Goal: Task Accomplishment & Management: Complete application form

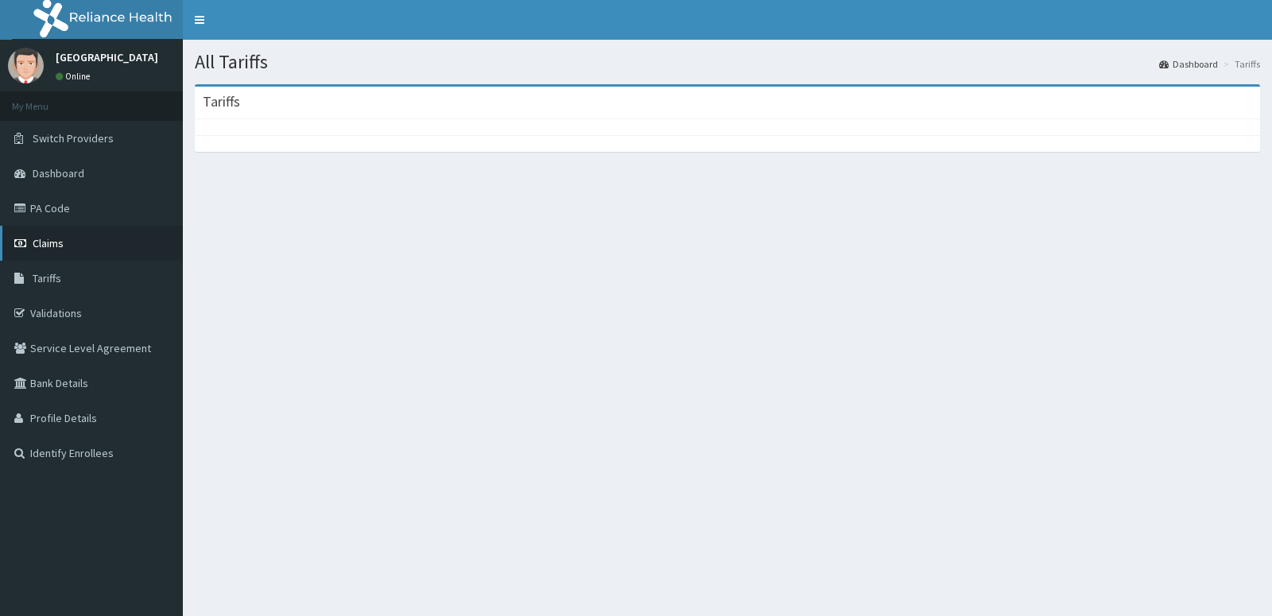
click at [61, 250] on span "Claims" at bounding box center [48, 243] width 31 height 14
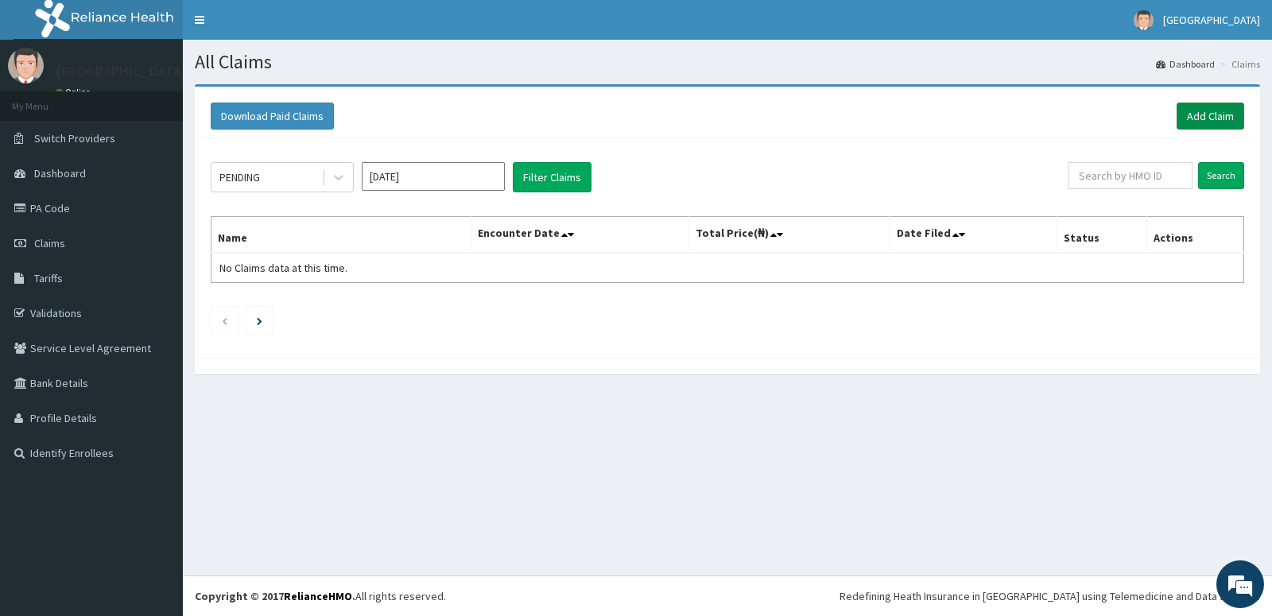
click at [1199, 118] on link "Add Claim" at bounding box center [1210, 116] width 68 height 27
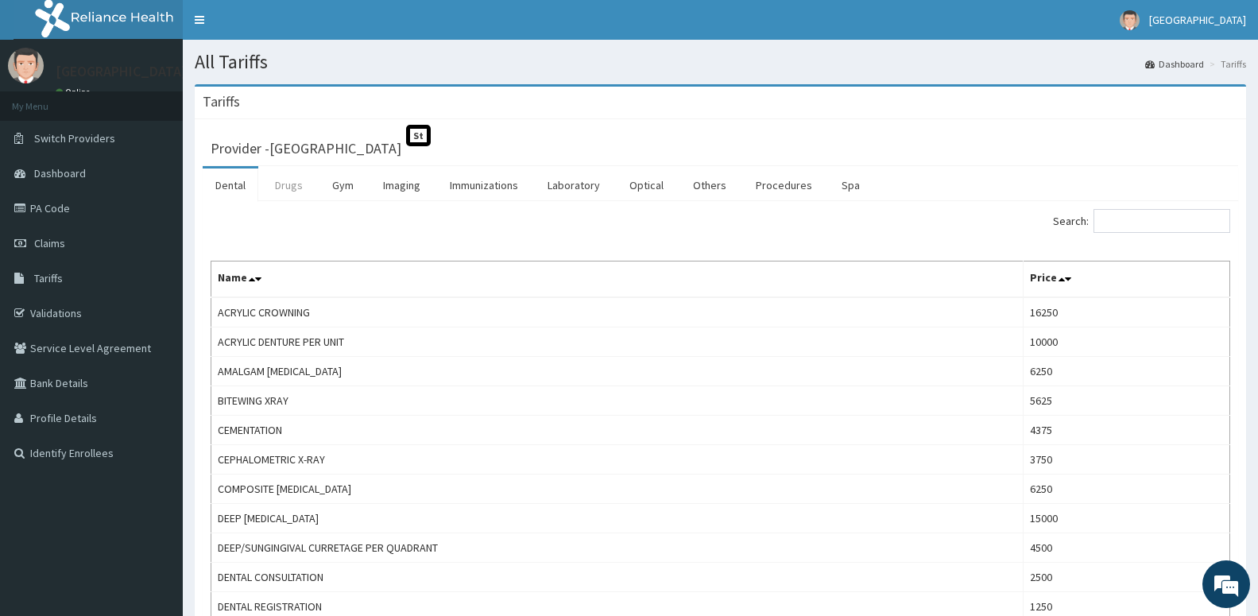
click at [285, 193] on link "Drugs" at bounding box center [288, 185] width 53 height 33
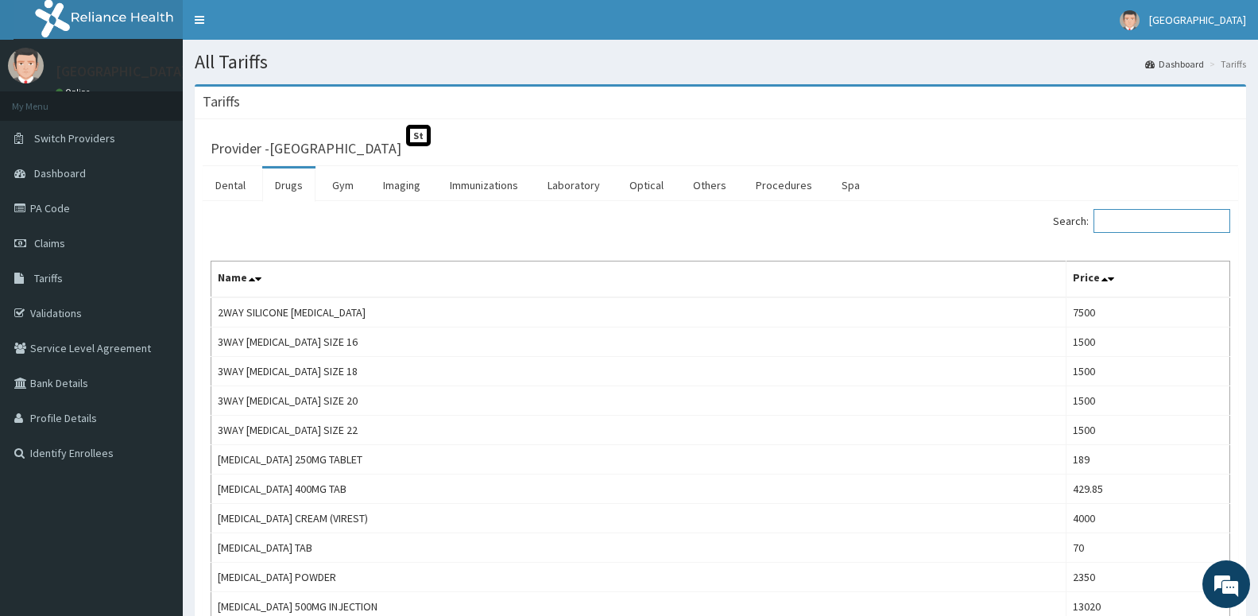
click at [1135, 222] on input "Search:" at bounding box center [1162, 221] width 137 height 24
type input "a"
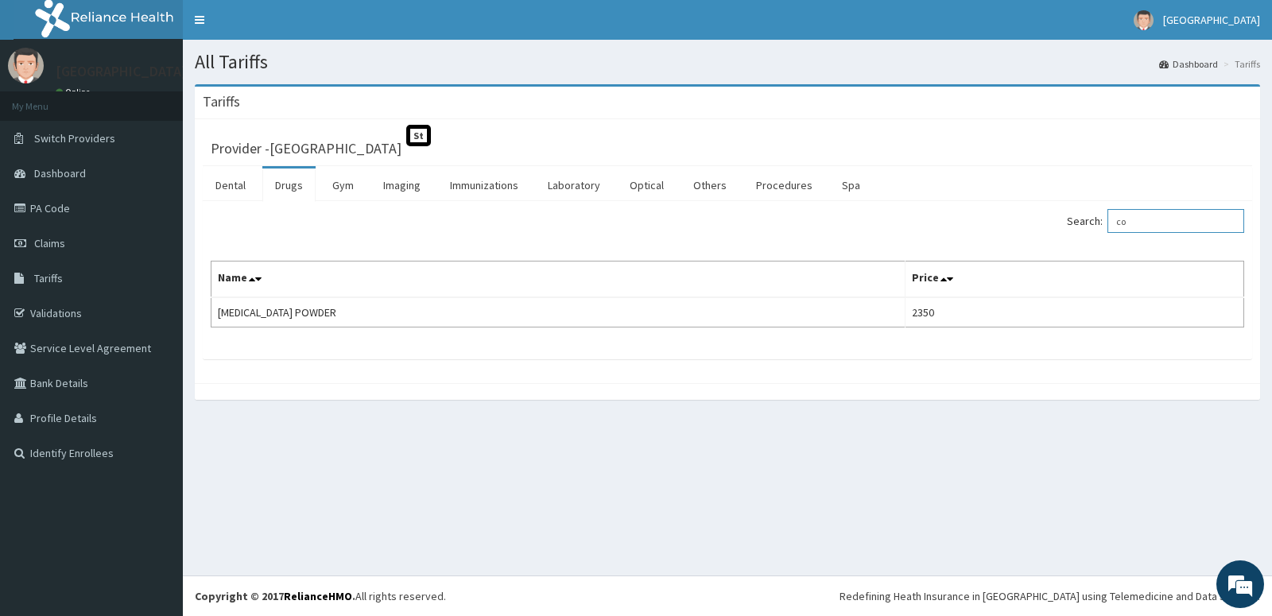
type input "c"
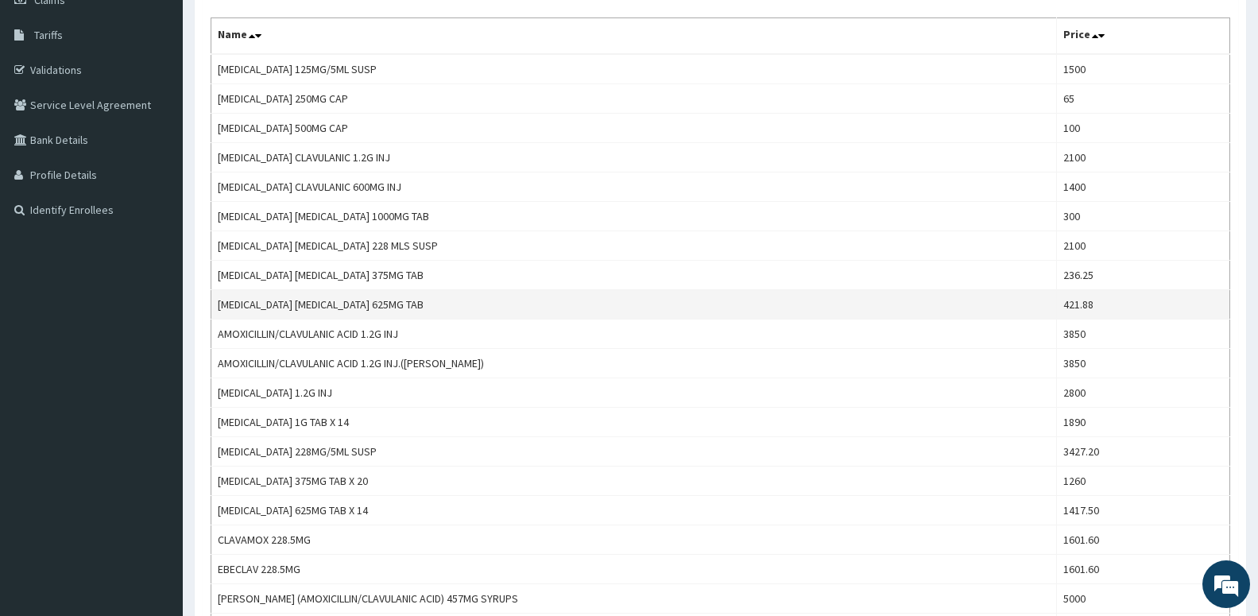
scroll to position [324, 0]
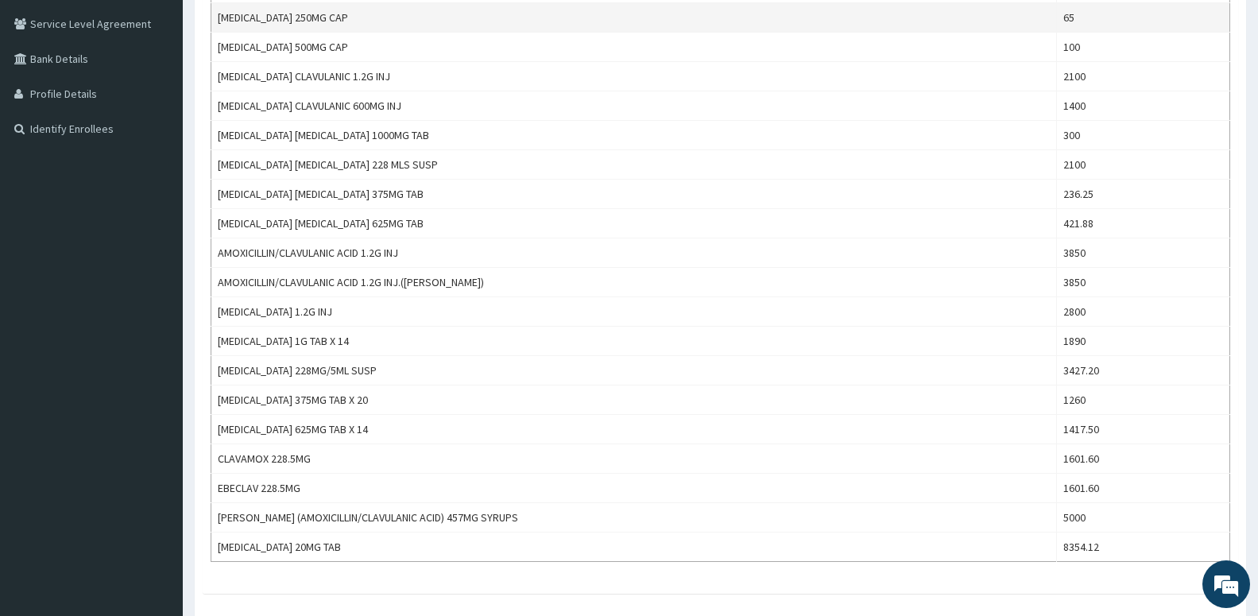
type input "amox"
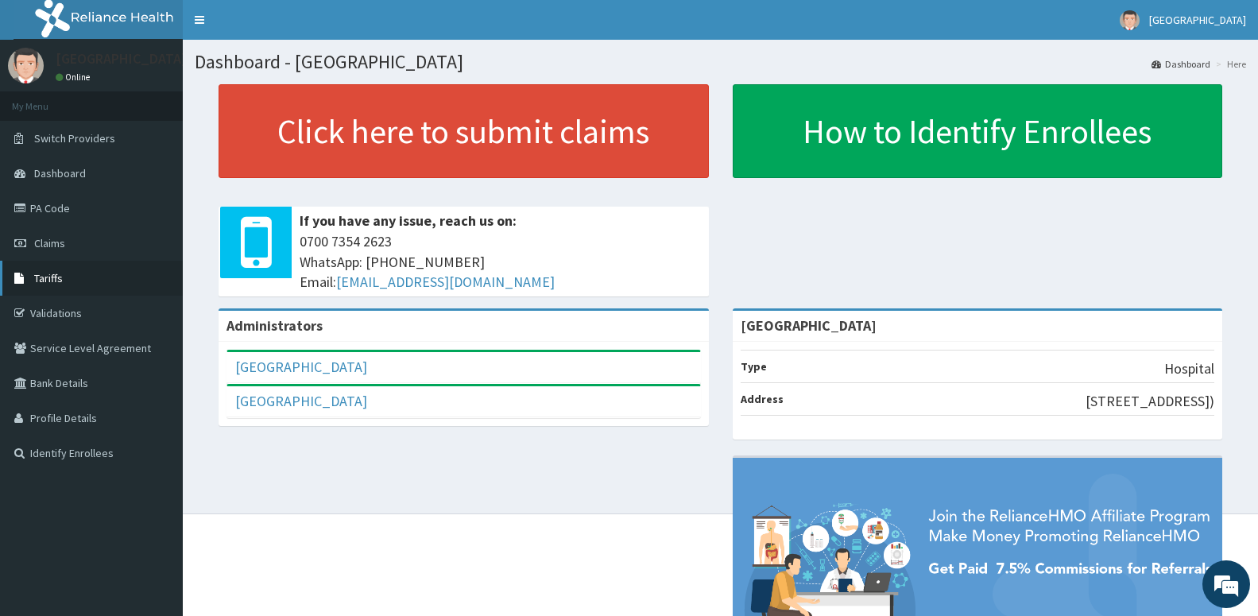
click at [66, 282] on link "Tariffs" at bounding box center [91, 278] width 183 height 35
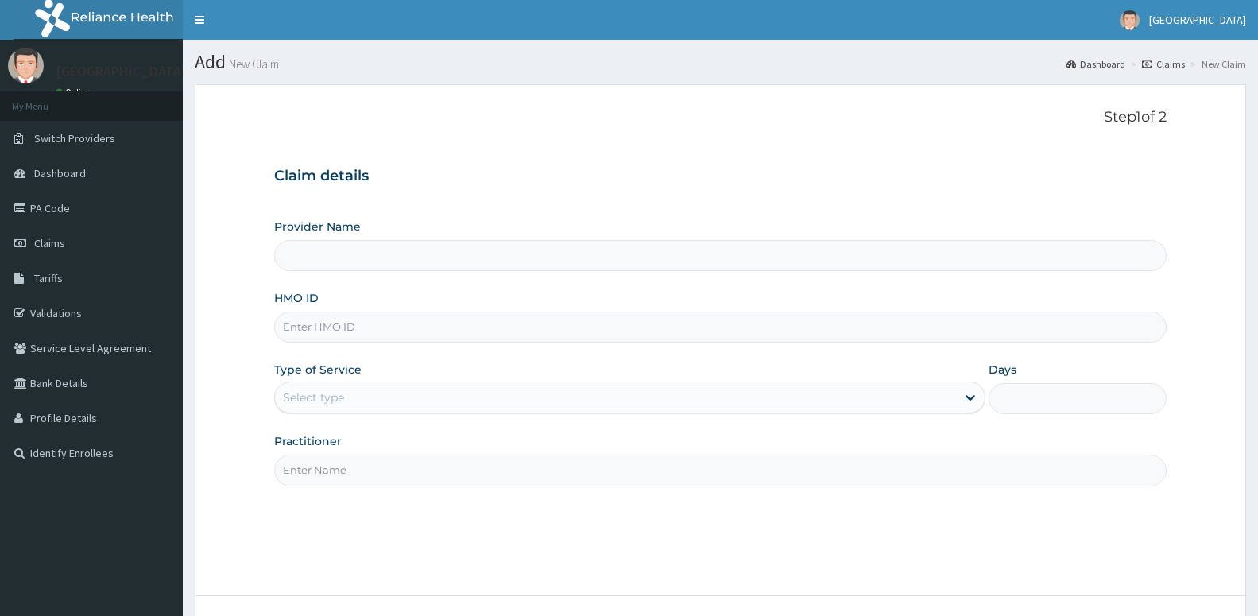
type input "[GEOGRAPHIC_DATA]"
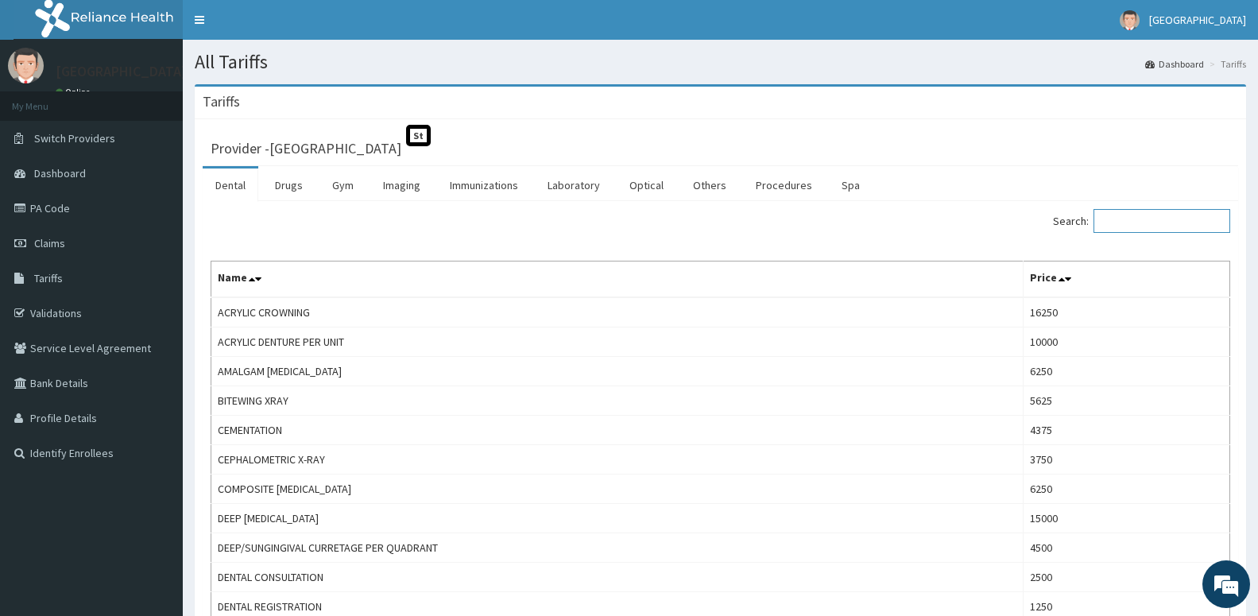
click at [1147, 215] on input "Search:" at bounding box center [1162, 221] width 137 height 24
